Goal: Ask a question

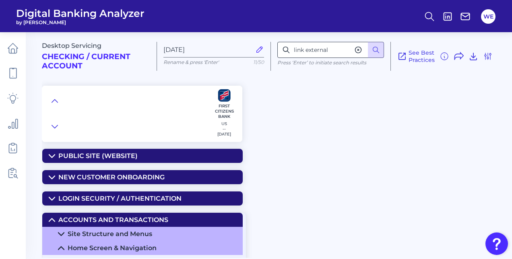
click at [309, 55] on input "link external" at bounding box center [330, 50] width 107 height 16
click at [50, 105] on button at bounding box center [54, 100] width 13 height 11
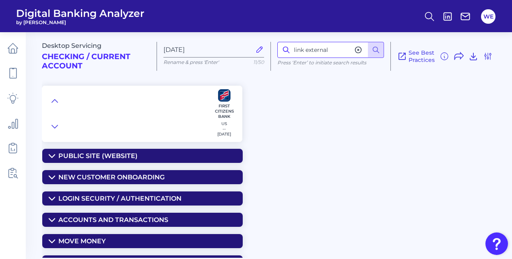
click at [315, 53] on input "link external" at bounding box center [330, 50] width 107 height 16
type input "messag"
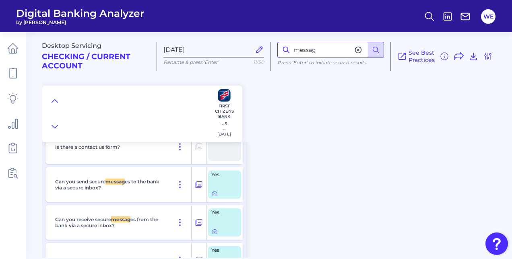
scroll to position [2836, 0]
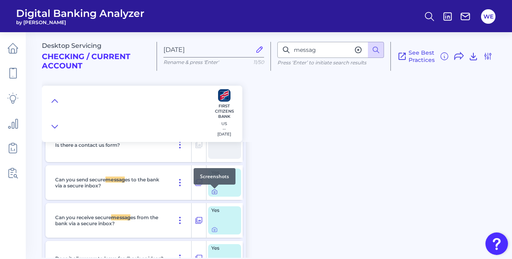
click at [213, 194] on icon at bounding box center [214, 192] width 6 height 6
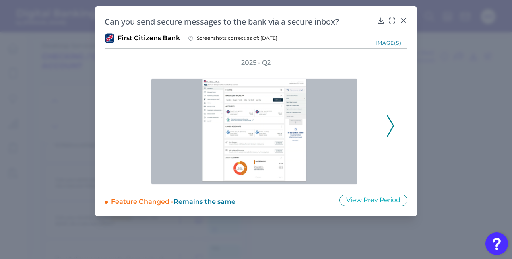
click at [392, 121] on icon at bounding box center [390, 126] width 7 height 22
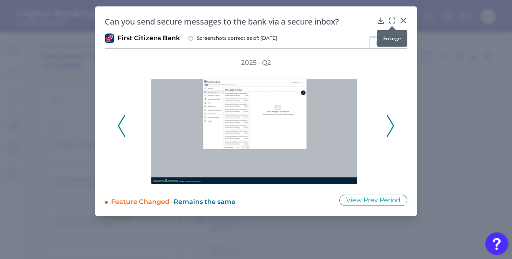
click at [392, 23] on div at bounding box center [392, 26] width 8 height 8
click at [391, 20] on icon at bounding box center [392, 21] width 8 height 8
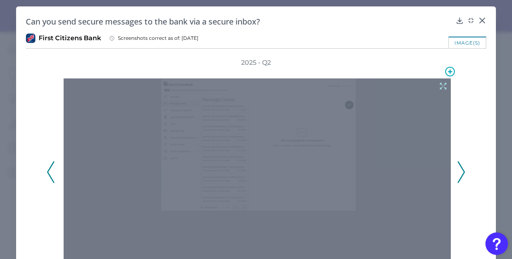
click at [437, 79] on div at bounding box center [257, 177] width 387 height 199
click at [439, 82] on icon at bounding box center [443, 86] width 9 height 9
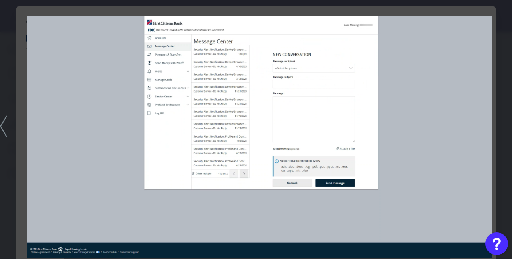
click at [264, 130] on img at bounding box center [259, 137] width 464 height 242
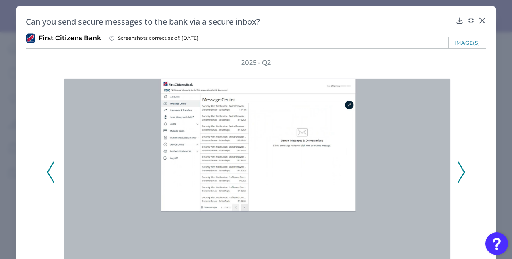
click at [458, 165] on polyline at bounding box center [461, 172] width 6 height 21
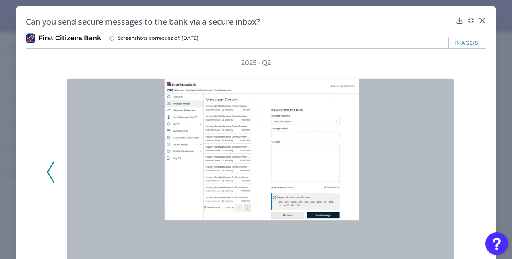
click at [486, 155] on div "Can you send secure messages to the bank via a secure inbox? First Citizens Ban…" at bounding box center [256, 157] width 480 height 302
click at [489, 155] on div "Can you send secure messages to the bank via a secure inbox? First Citizens Ban…" at bounding box center [256, 157] width 480 height 302
